Goal: Transaction & Acquisition: Purchase product/service

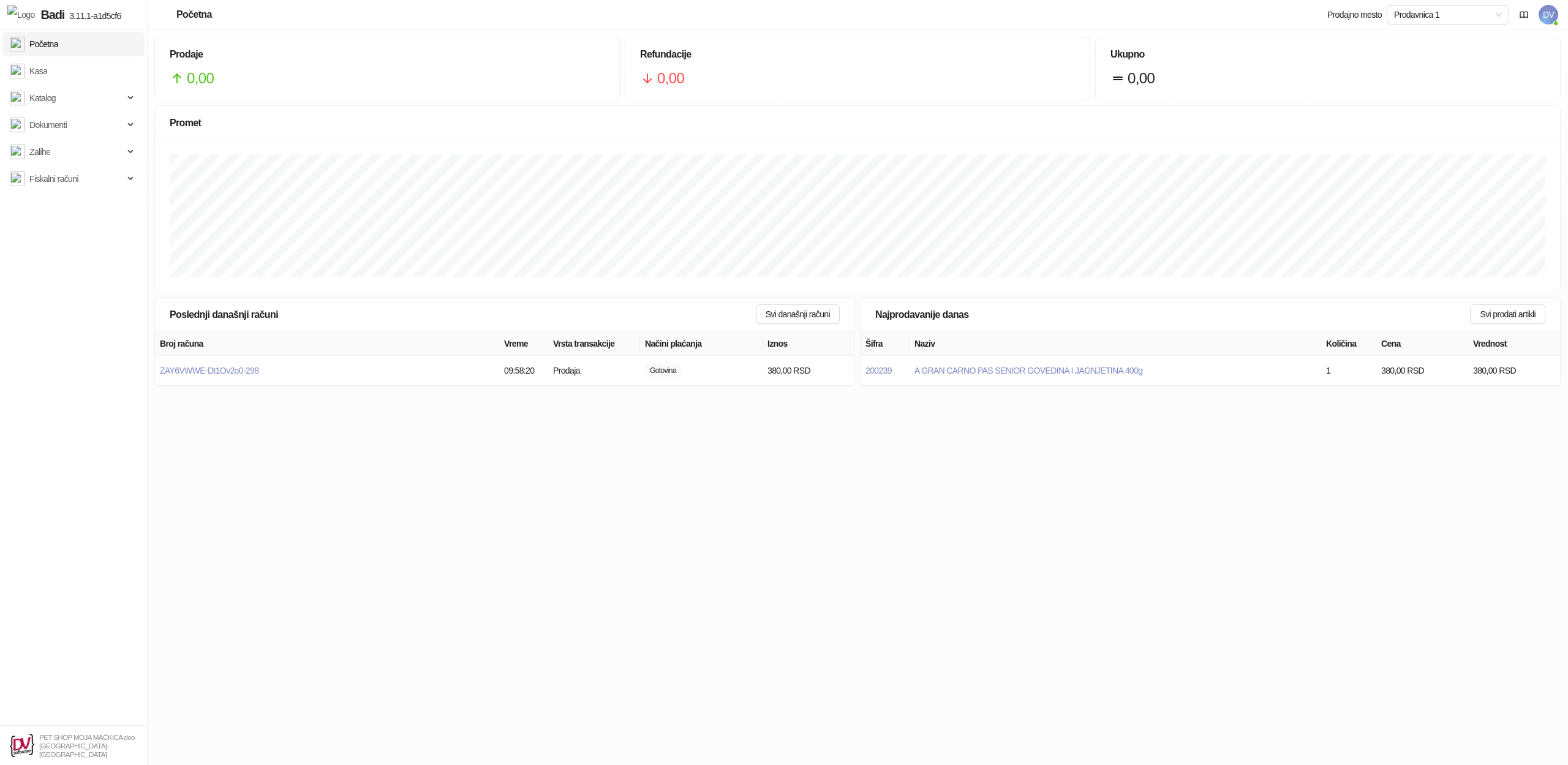
click at [1551, 14] on span "DV" at bounding box center [1548, 15] width 19 height 19
click at [1391, 144] on link "Podešavanja" at bounding box center [1387, 143] width 60 height 10
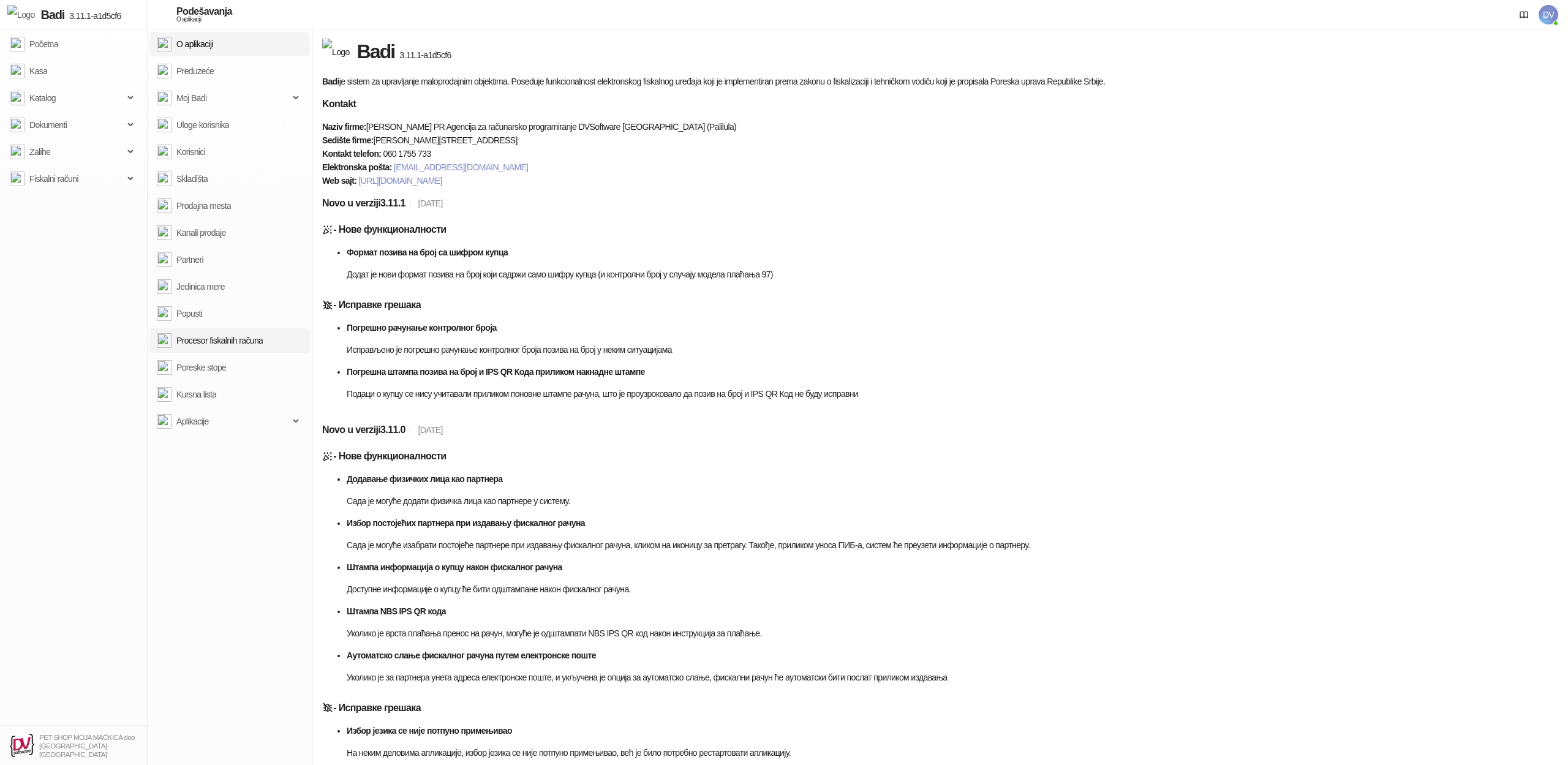
click at [242, 338] on link "Procesor fiskalnih računa" at bounding box center [209, 340] width 106 height 24
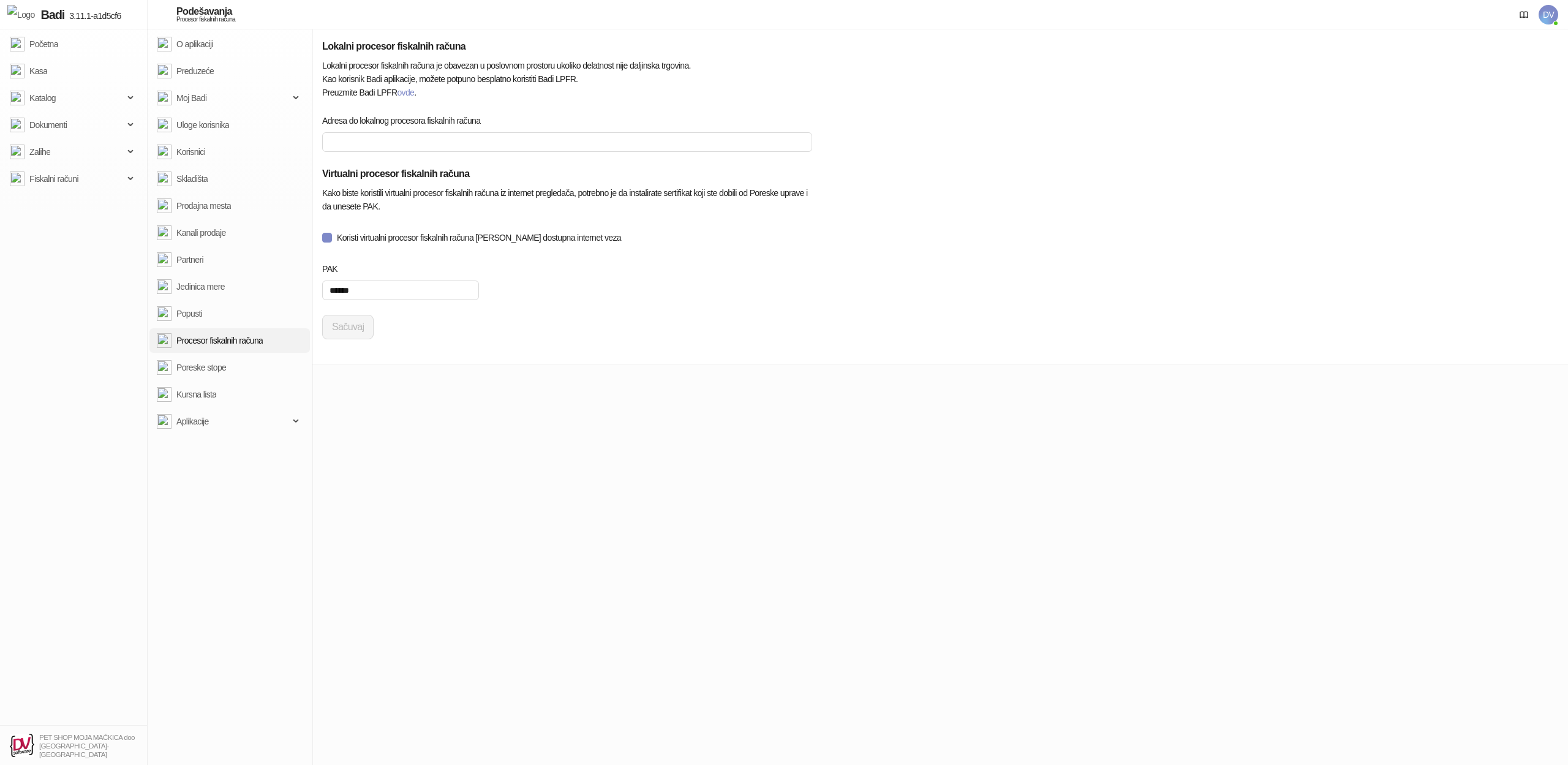
type input "**********"
click at [231, 197] on link "Prodajna mesta" at bounding box center [193, 206] width 74 height 24
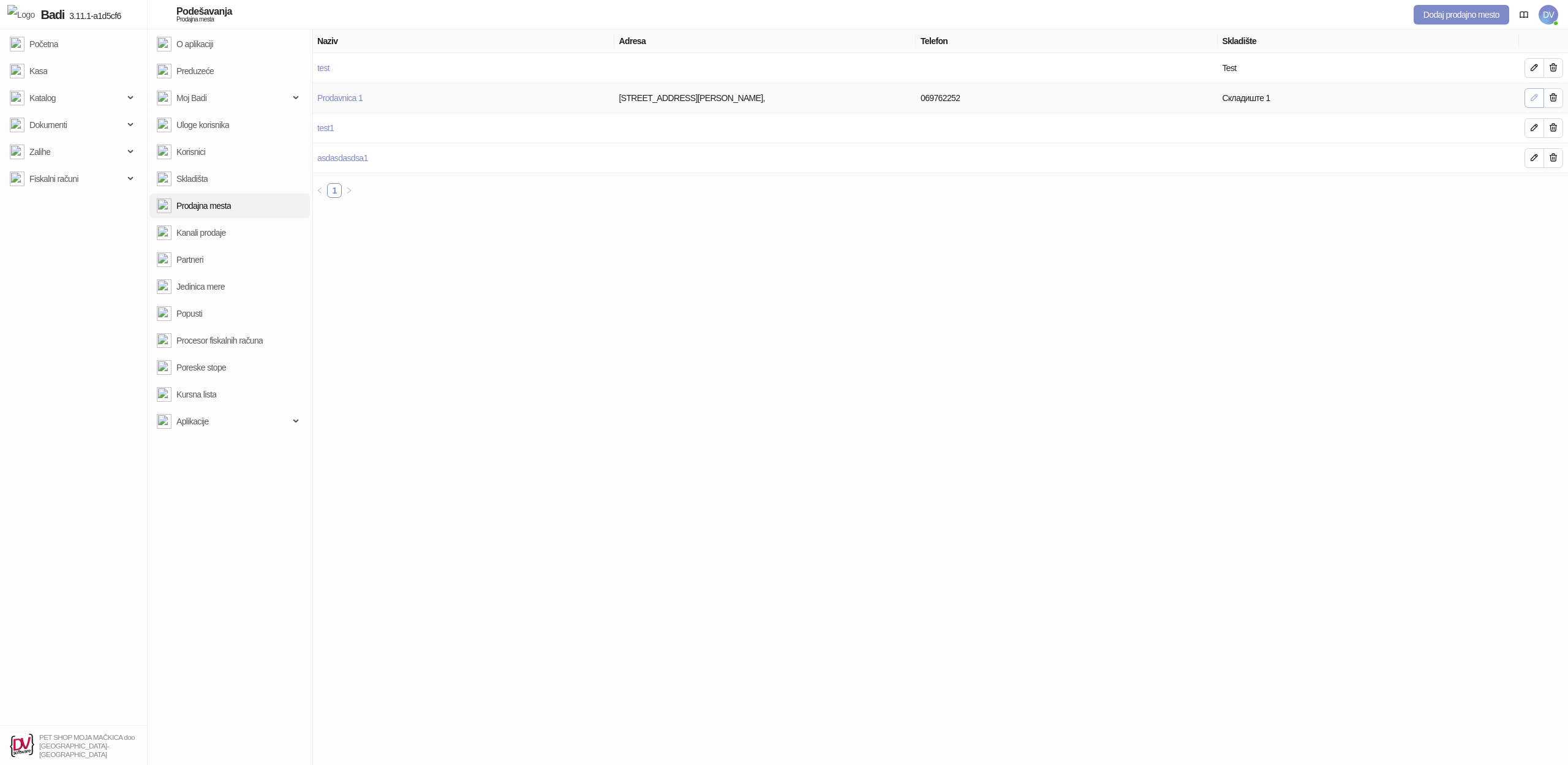
click at [1538, 95] on icon "button" at bounding box center [1534, 97] width 10 height 10
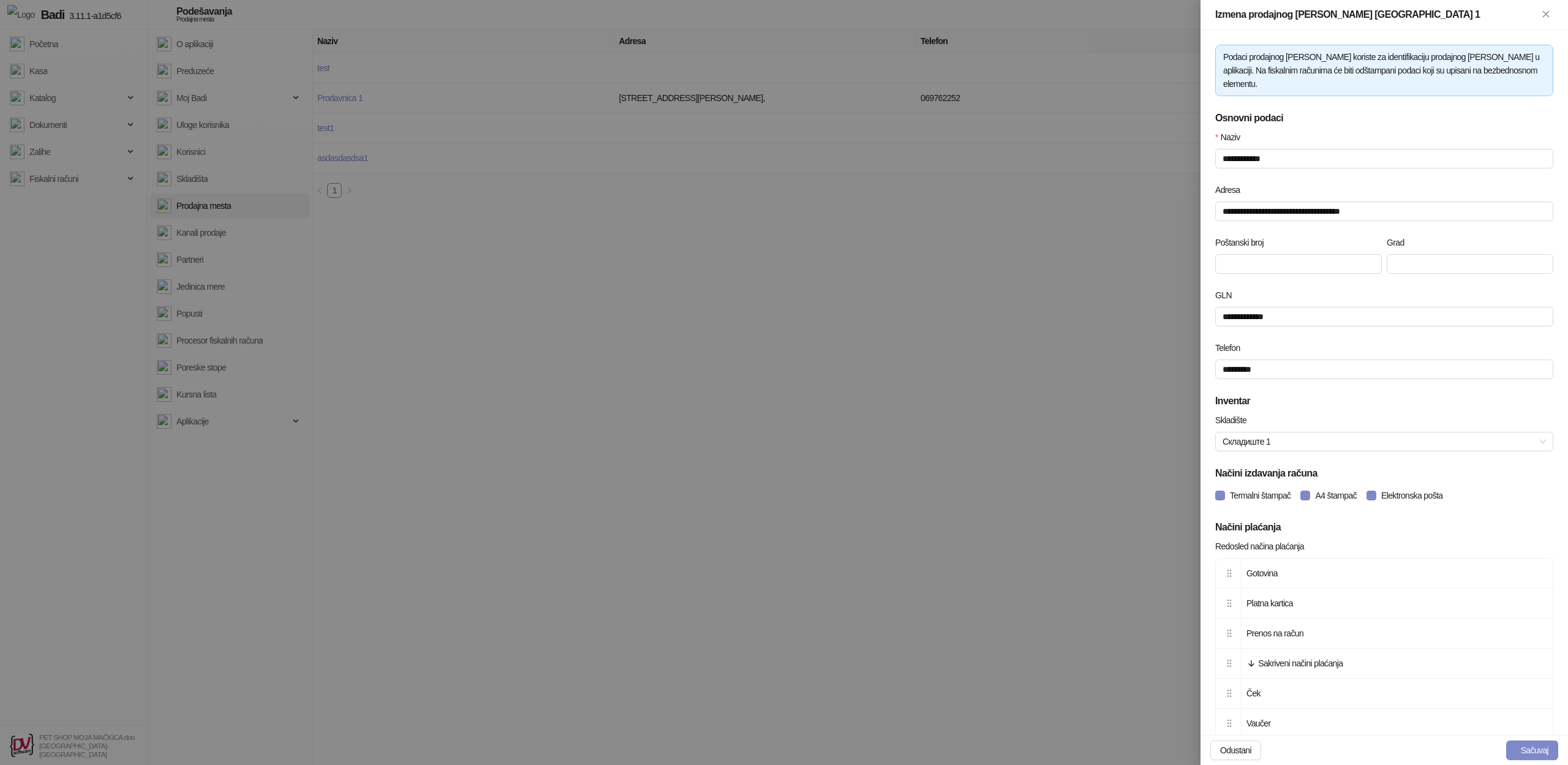
scroll to position [461, 0]
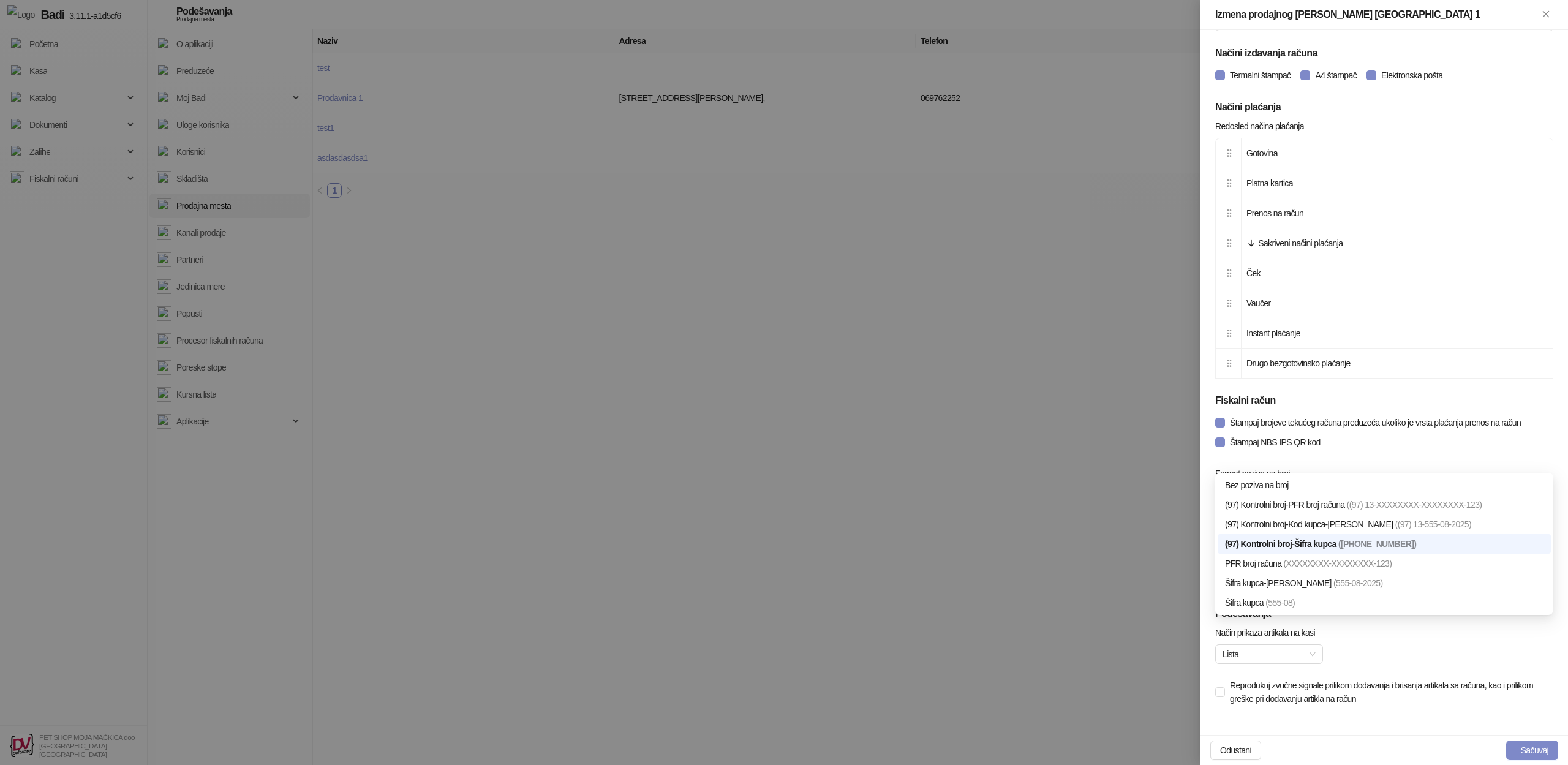
click at [1306, 486] on span "(97) Kontrolni broj-Šifra kupca ([PHONE_NUMBER])" at bounding box center [1384, 495] width 324 height 19
click at [1336, 503] on div "(97) Kontrolni broj-PFR broj računa ((97) 13-XXXXXXXX-XXXXXXXX-123)" at bounding box center [1384, 505] width 318 height 14
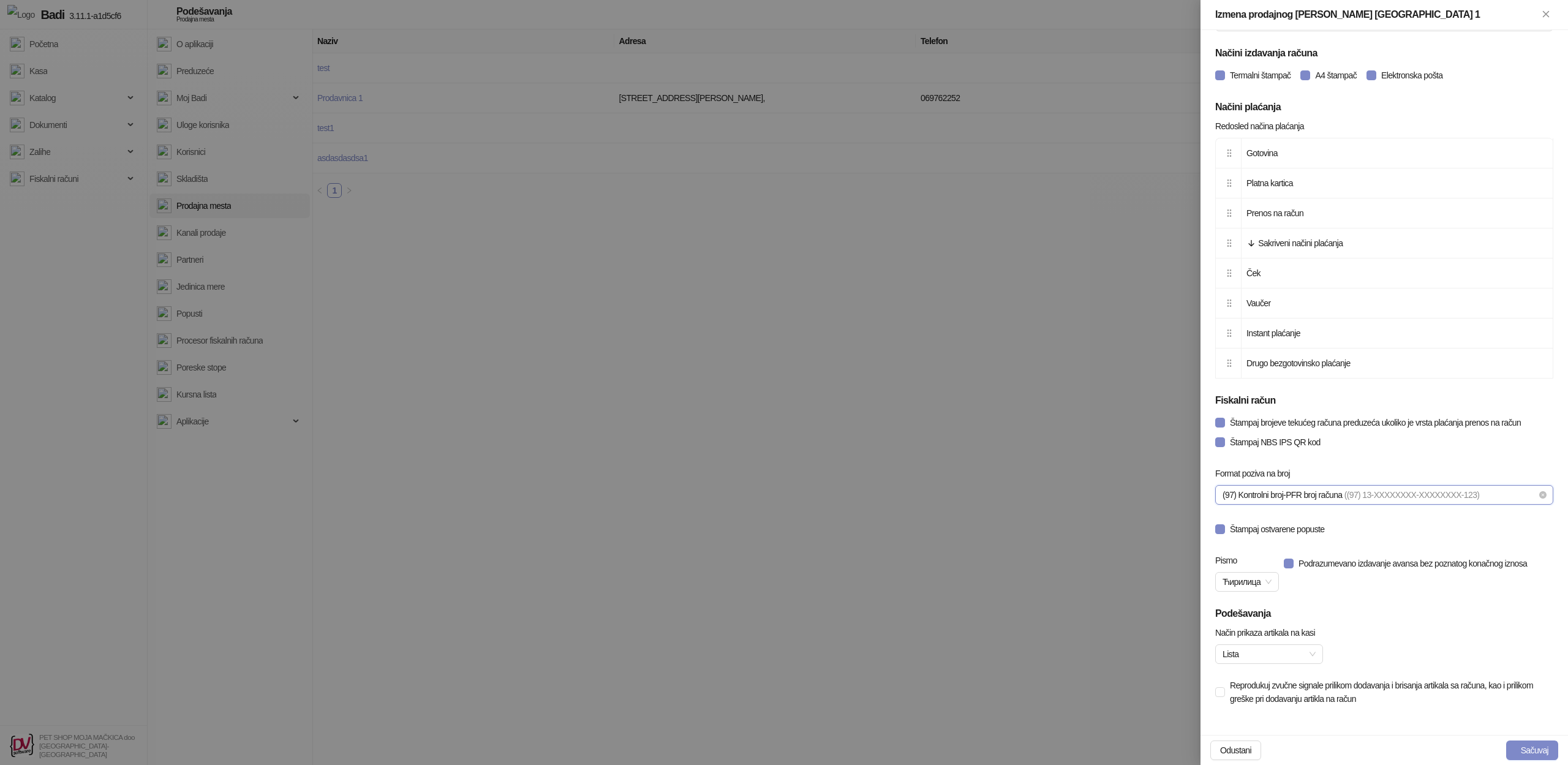
click at [1524, 740] on div "[PERSON_NAME]" at bounding box center [1384, 750] width 367 height 30
click at [1523, 744] on button "Sačuvaj" at bounding box center [1532, 750] width 52 height 19
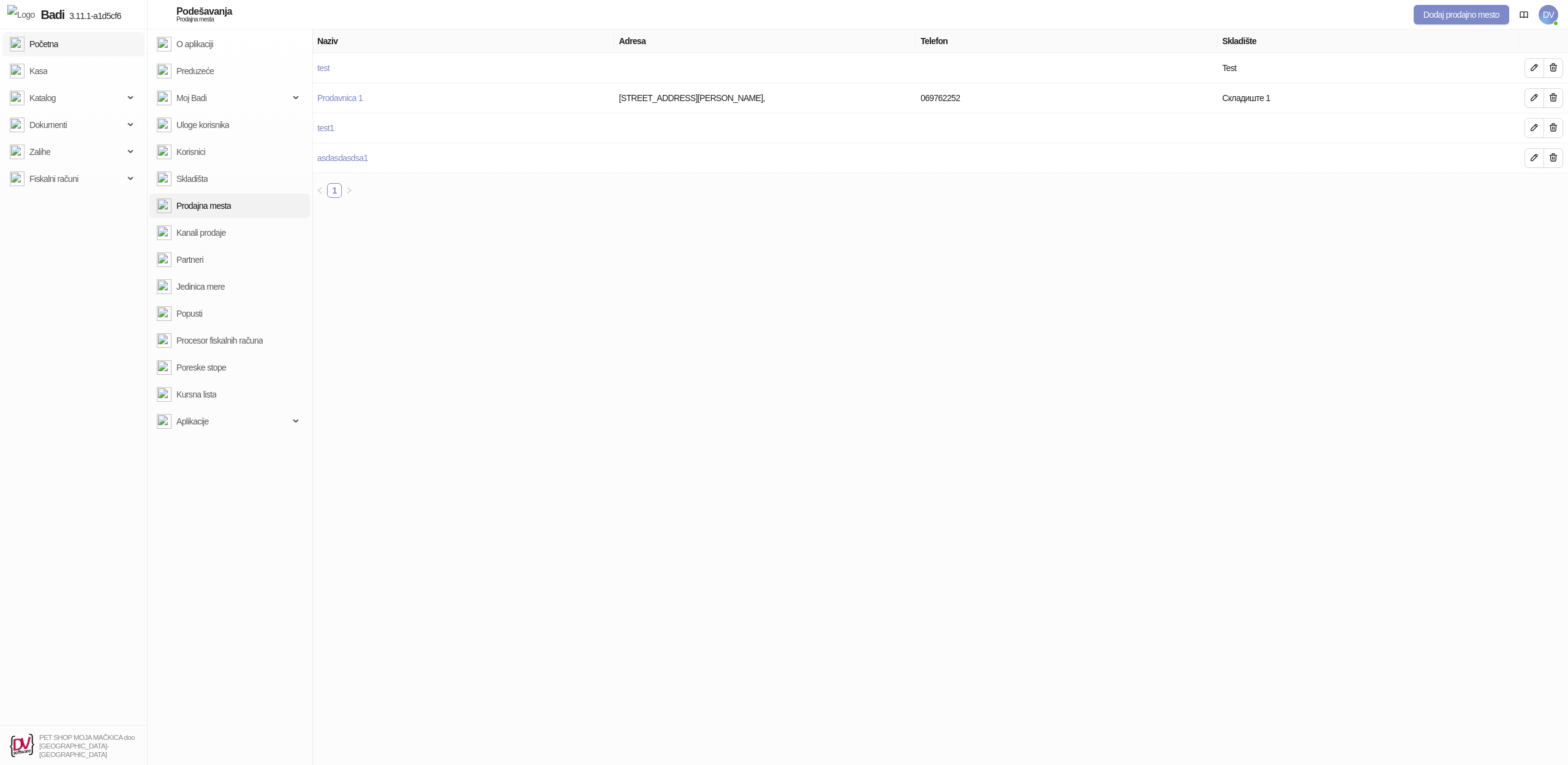
click at [47, 61] on link "Kasa" at bounding box center [28, 71] width 37 height 24
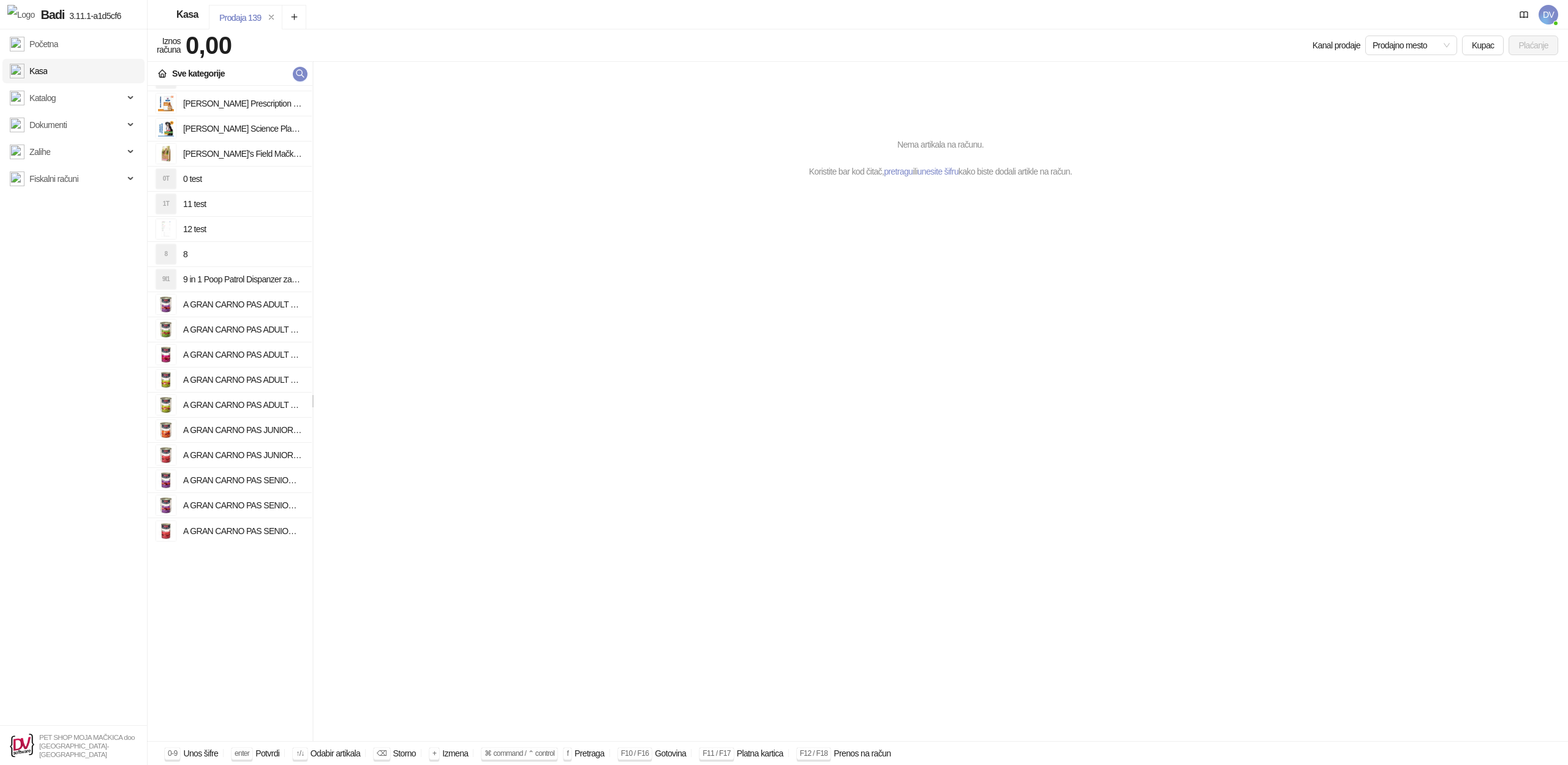
scroll to position [1372, 0]
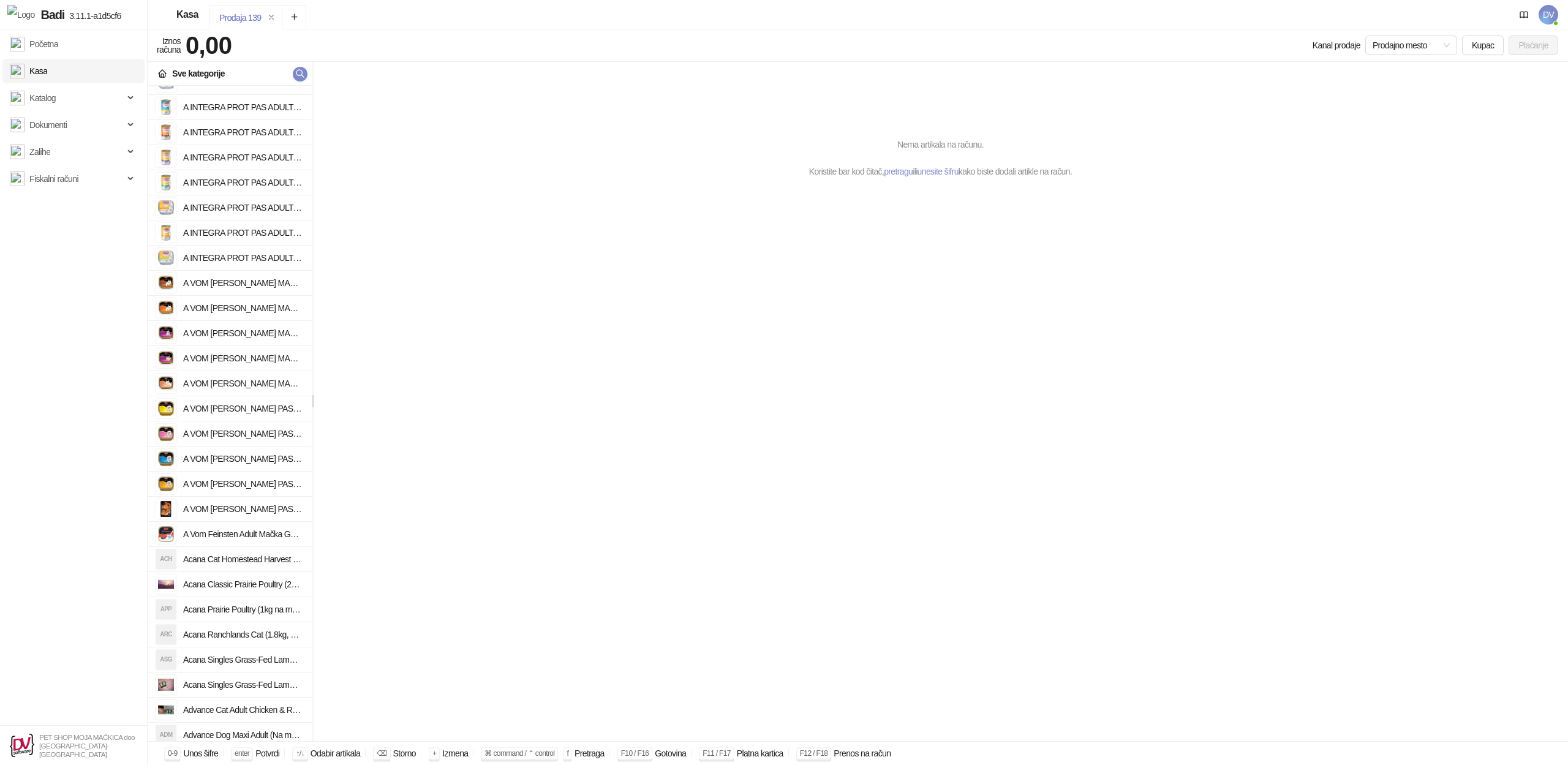
click at [256, 402] on h4 "A VOM [PERSON_NAME] PAS ADULT LIGHT ĆURETINA I SIR 150g" at bounding box center [242, 409] width 119 height 19
click at [1542, 48] on button "Plaćanje" at bounding box center [1533, 45] width 50 height 19
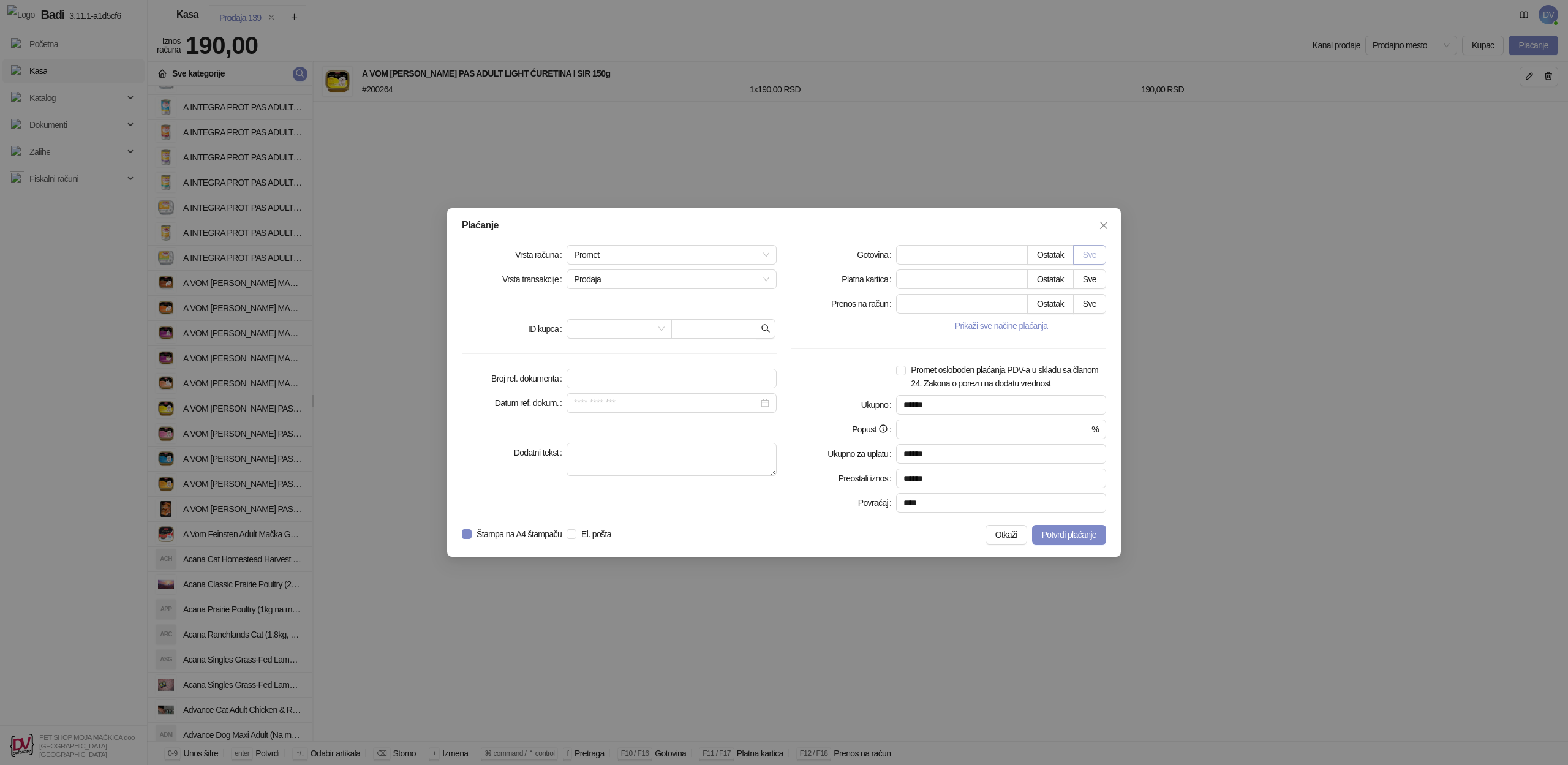
click at [1086, 249] on button "Sve" at bounding box center [1089, 255] width 33 height 19
type input "***"
type input "****"
click at [1069, 532] on span "Potvrdi plaćanje" at bounding box center [1069, 534] width 55 height 10
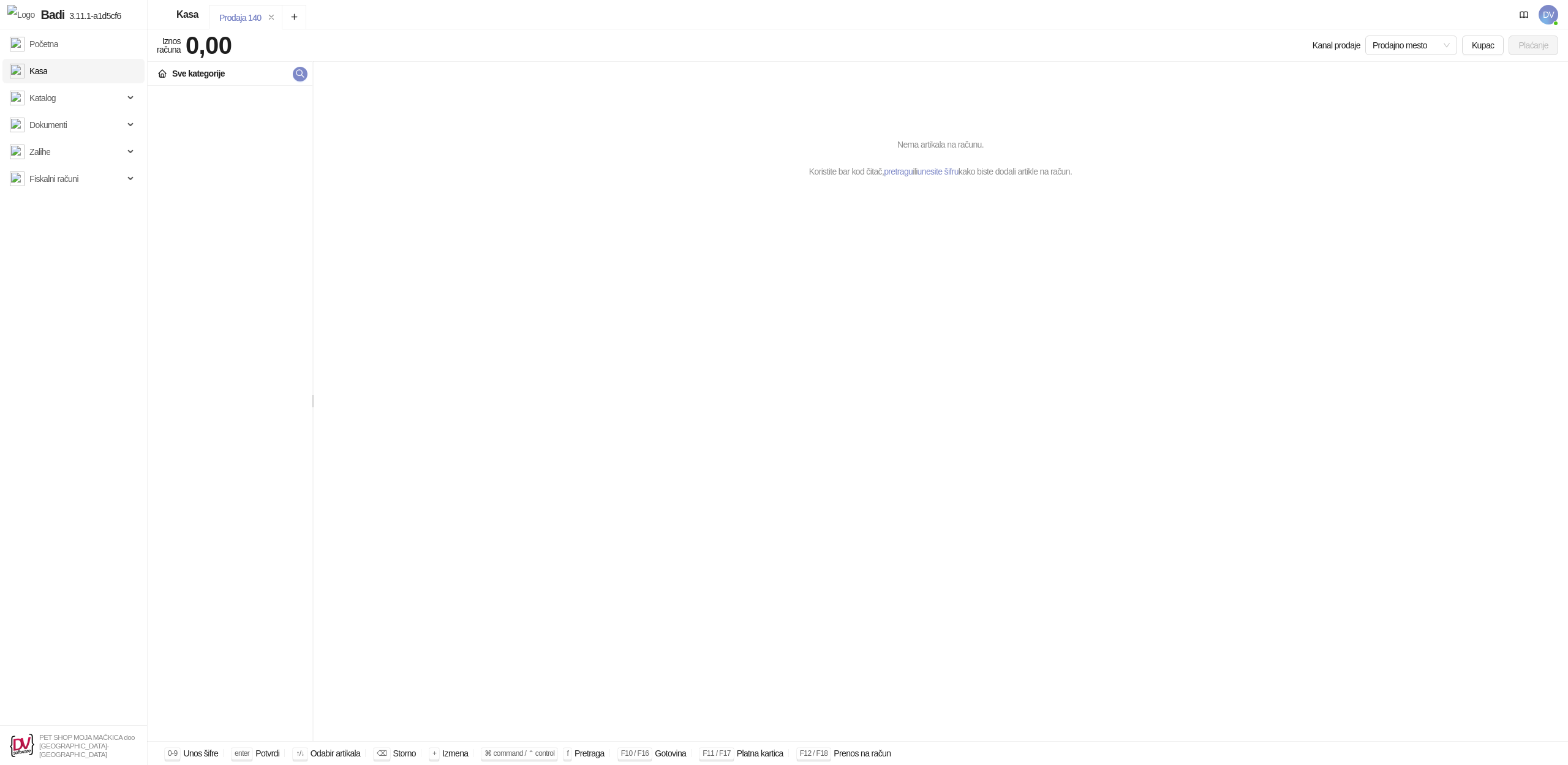
click at [1532, 37] on button "Plaćanje" at bounding box center [1533, 45] width 50 height 19
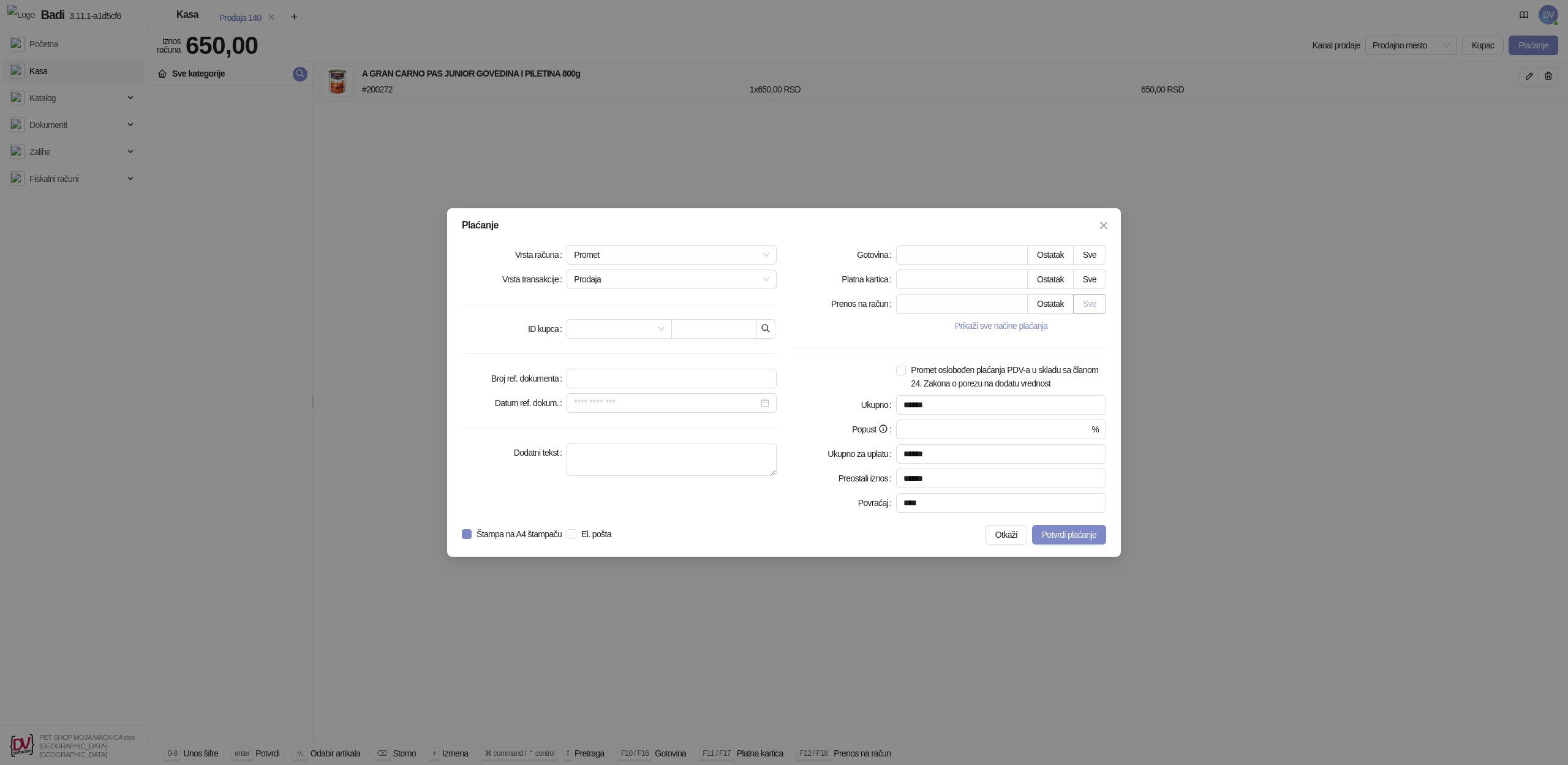
click at [1096, 304] on button "Sve" at bounding box center [1089, 304] width 33 height 19
click at [1070, 534] on span "Potvrdi plaćanje" at bounding box center [1069, 534] width 55 height 10
